Goal: Find specific page/section: Find specific page/section

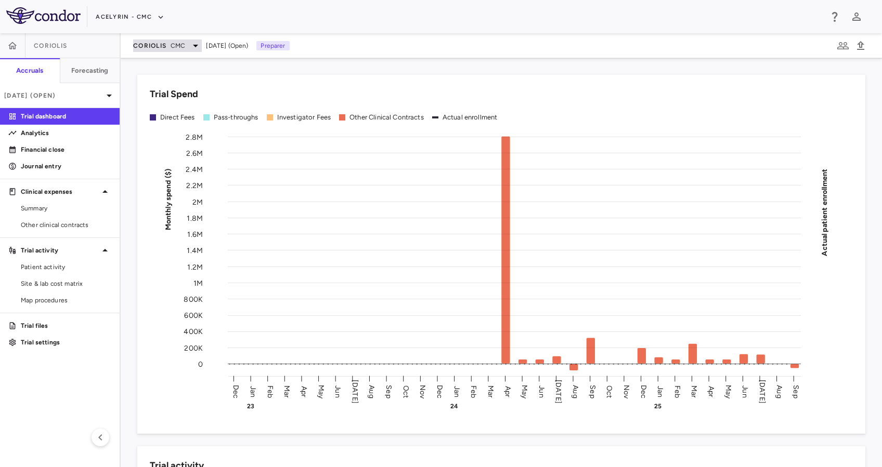
click at [185, 46] on span "CMC" at bounding box center [178, 45] width 15 height 9
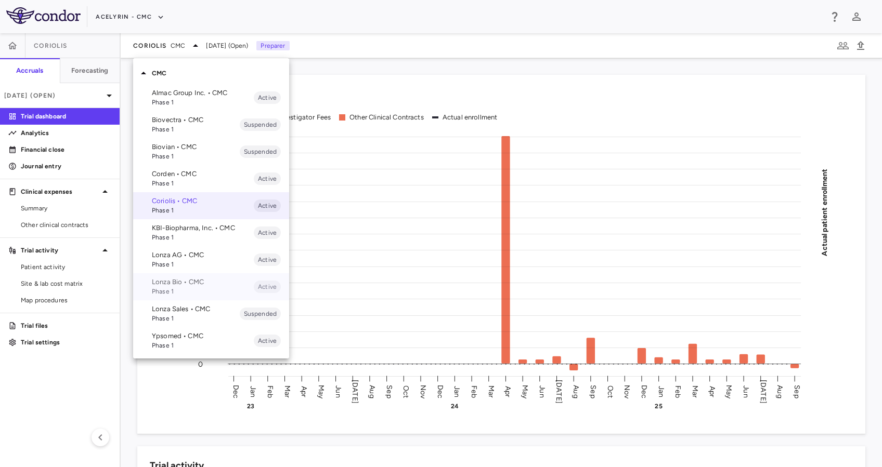
click at [189, 292] on span "Phase 1" at bounding box center [203, 291] width 102 height 9
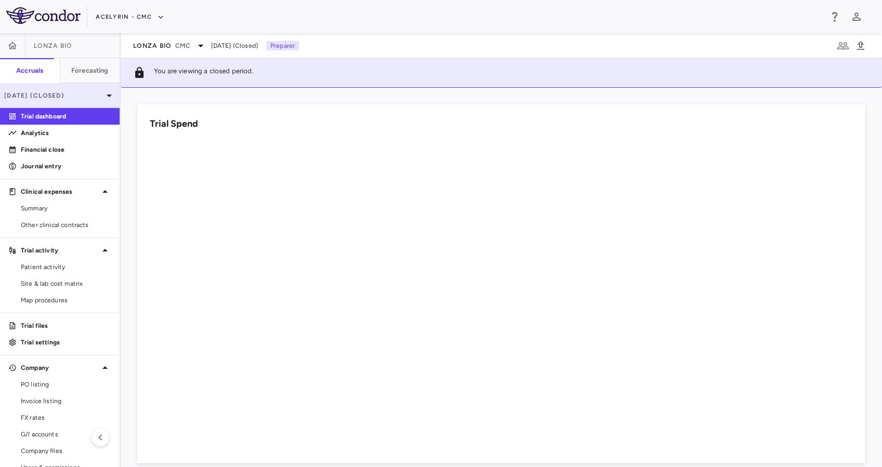
click at [75, 88] on div "[DATE] (Closed)" at bounding box center [60, 95] width 120 height 25
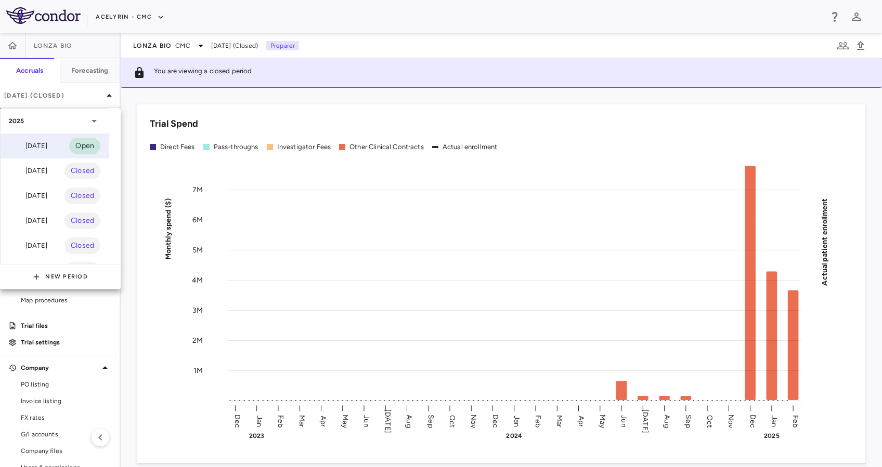
click at [45, 142] on div "[DATE]" at bounding box center [28, 146] width 38 height 12
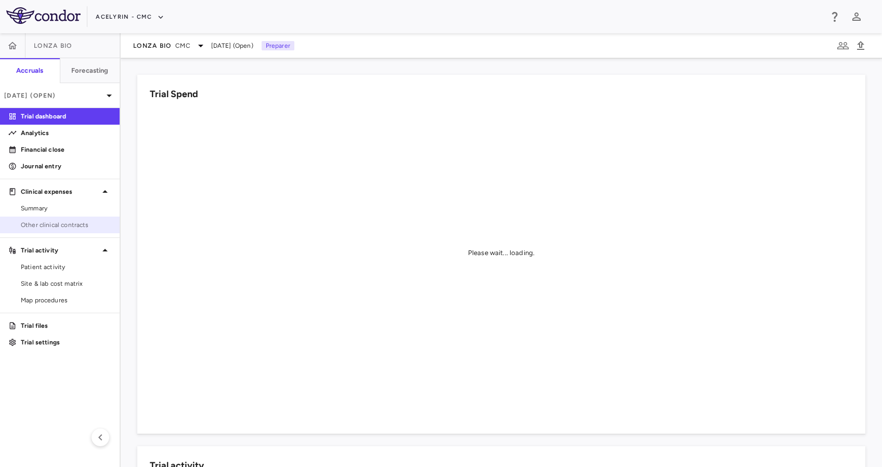
click at [71, 227] on span "Other clinical contracts" at bounding box center [66, 224] width 90 height 9
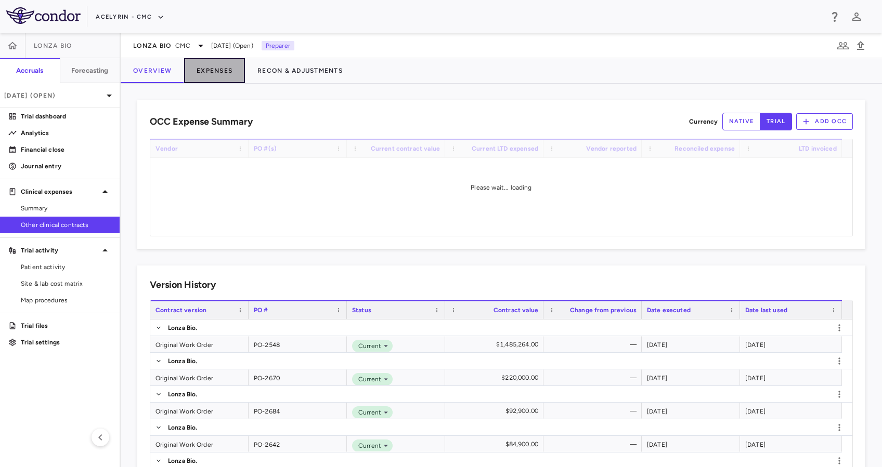
click at [222, 74] on button "Expenses" at bounding box center [214, 70] width 61 height 25
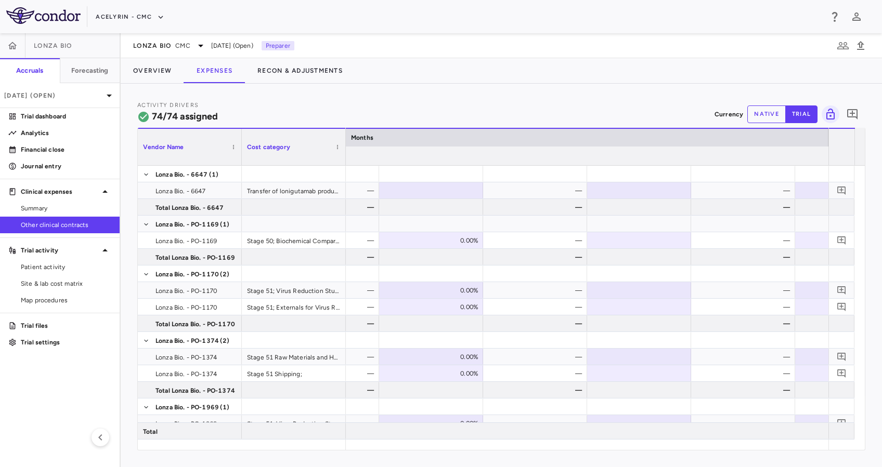
scroll to position [0, 7707]
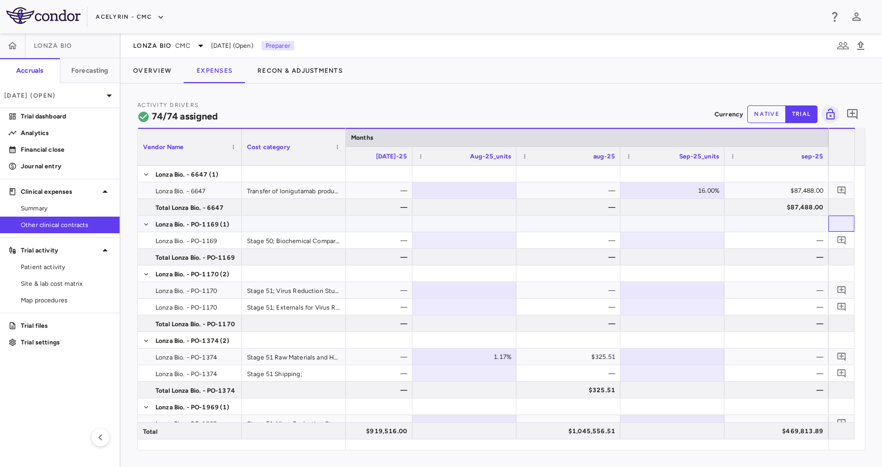
click at [848, 219] on div at bounding box center [841, 224] width 26 height 16
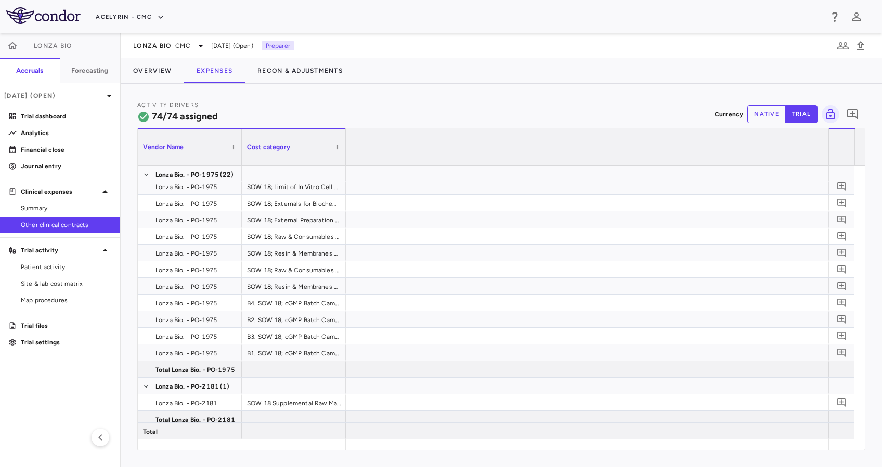
scroll to position [0, 4169]
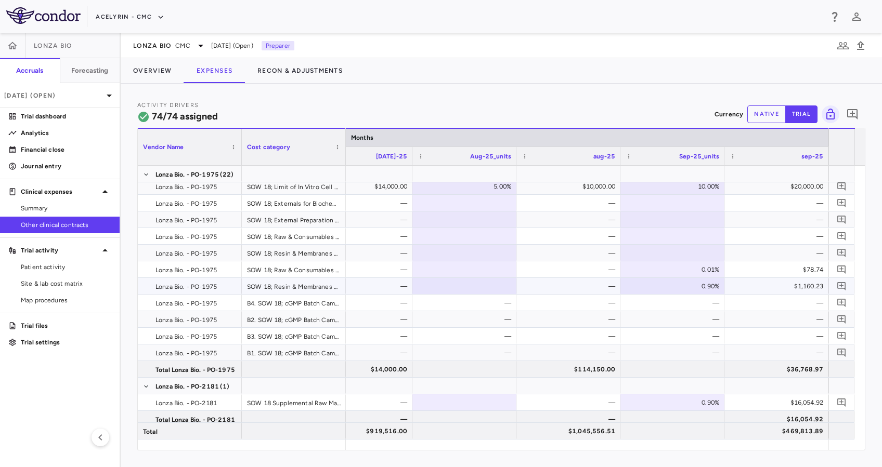
click at [707, 287] on div "0.90%" at bounding box center [674, 286] width 89 height 17
drag, startPoint x: 683, startPoint y: 285, endPoint x: 758, endPoint y: 286, distance: 74.4
click at [688, 302] on div "—" at bounding box center [674, 303] width 89 height 17
